Goal: Information Seeking & Learning: Learn about a topic

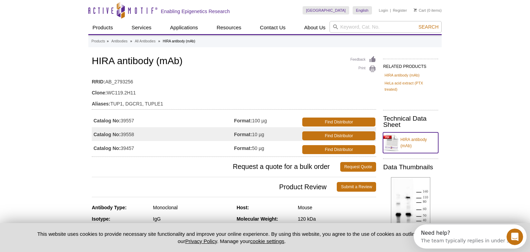
click at [414, 140] on link "HIRA antibody (mAb)" at bounding box center [410, 143] width 55 height 21
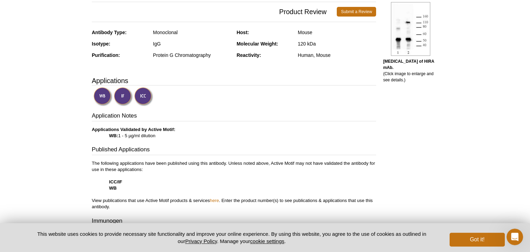
scroll to position [175, 0]
click at [121, 98] on img at bounding box center [123, 96] width 19 height 19
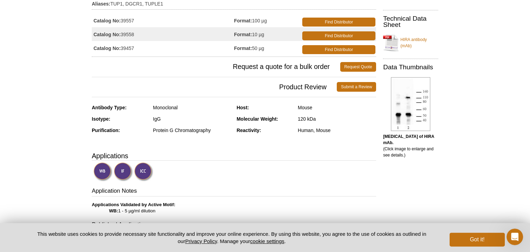
scroll to position [95, 0]
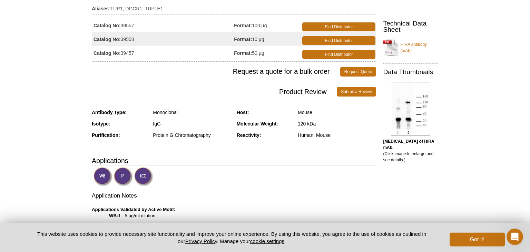
click at [128, 179] on img at bounding box center [123, 176] width 19 height 19
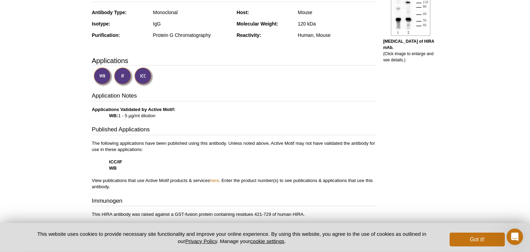
scroll to position [232, 0]
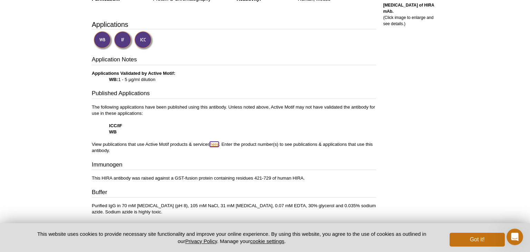
click at [213, 145] on link "here" at bounding box center [214, 144] width 9 height 5
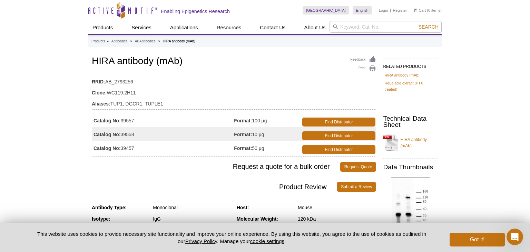
scroll to position [2, 0]
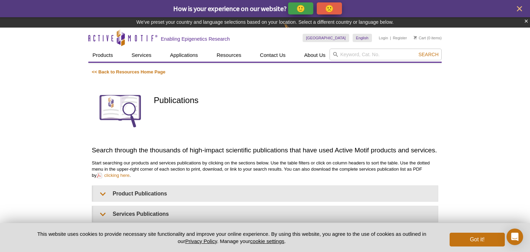
click at [134, 106] on img at bounding box center [120, 110] width 57 height 57
click at [357, 54] on input "search" at bounding box center [386, 55] width 112 height 12
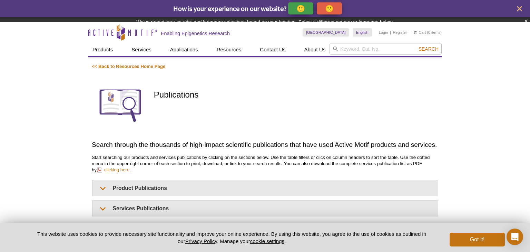
click at [272, 117] on div "Publications" at bounding box center [296, 106] width 284 height 59
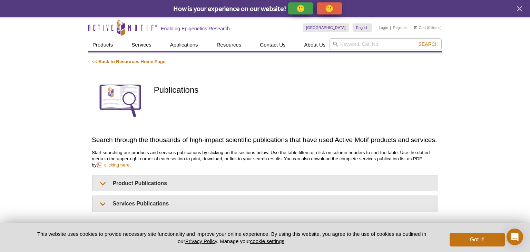
scroll to position [39, 0]
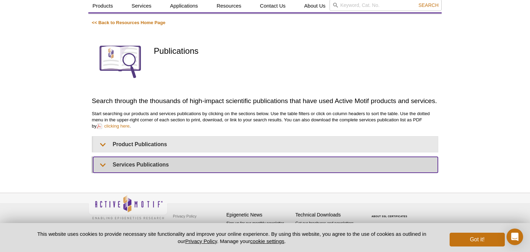
click at [179, 159] on summary "Services Publications" at bounding box center [265, 165] width 345 height 16
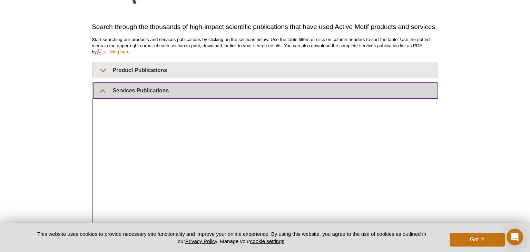
scroll to position [110, 0]
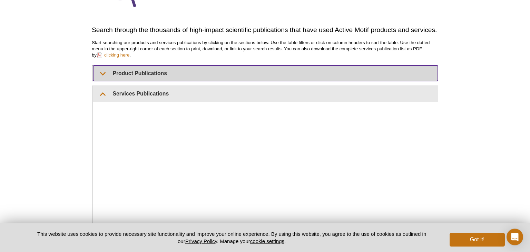
click at [162, 66] on summary "Product Publications" at bounding box center [265, 74] width 345 height 16
